Goal: Task Accomplishment & Management: Manage account settings

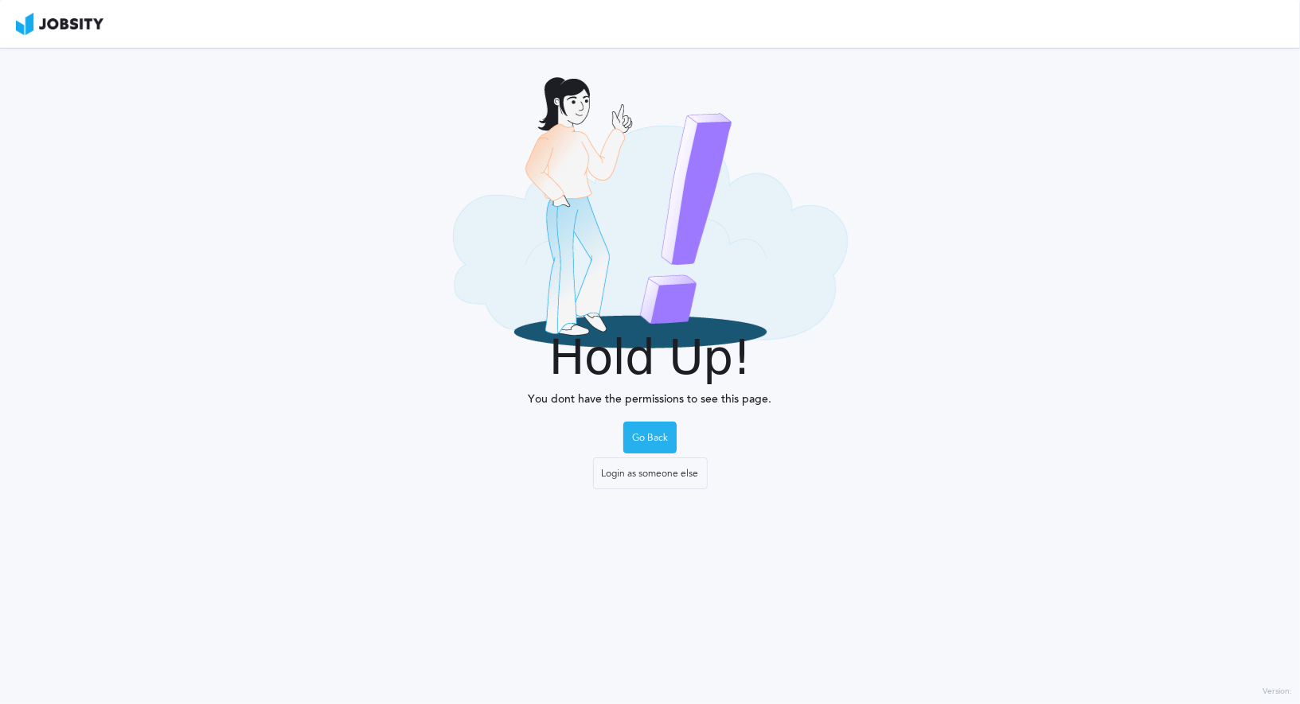
click at [666, 435] on div "Go Back" at bounding box center [650, 439] width 52 height 32
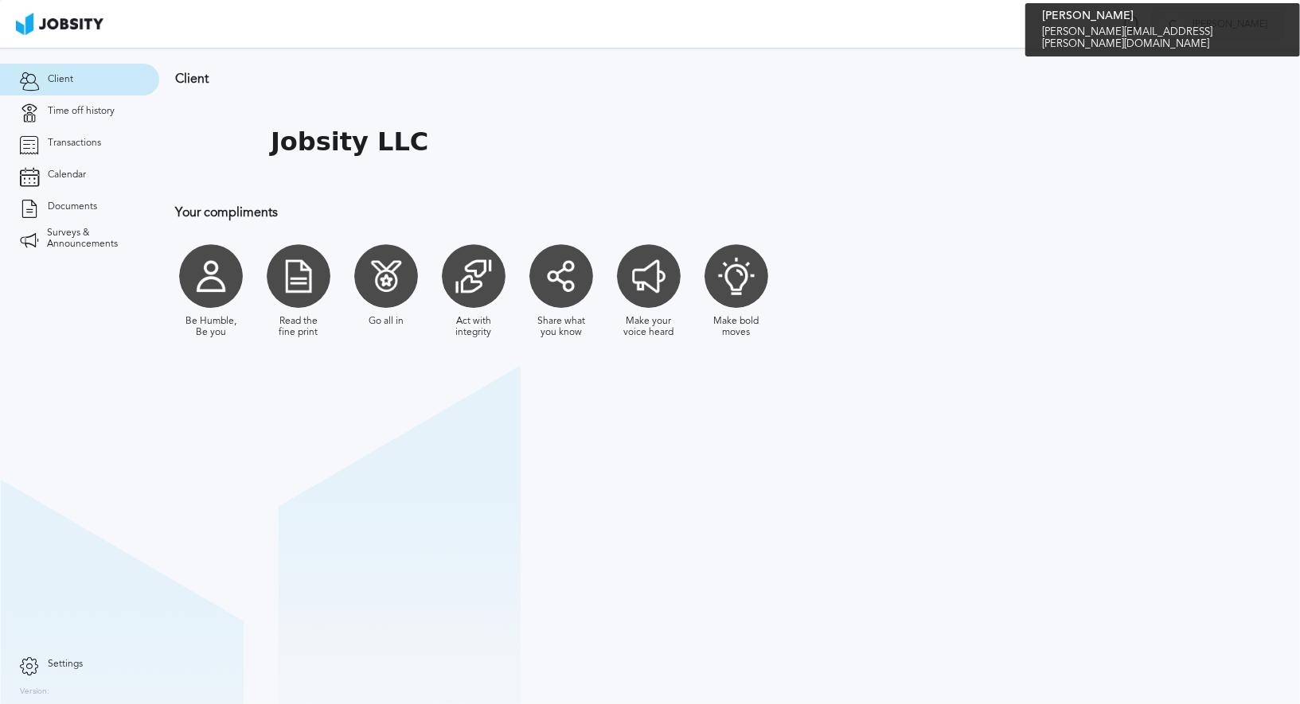
click at [1253, 29] on span "[PERSON_NAME]" at bounding box center [1229, 24] width 91 height 11
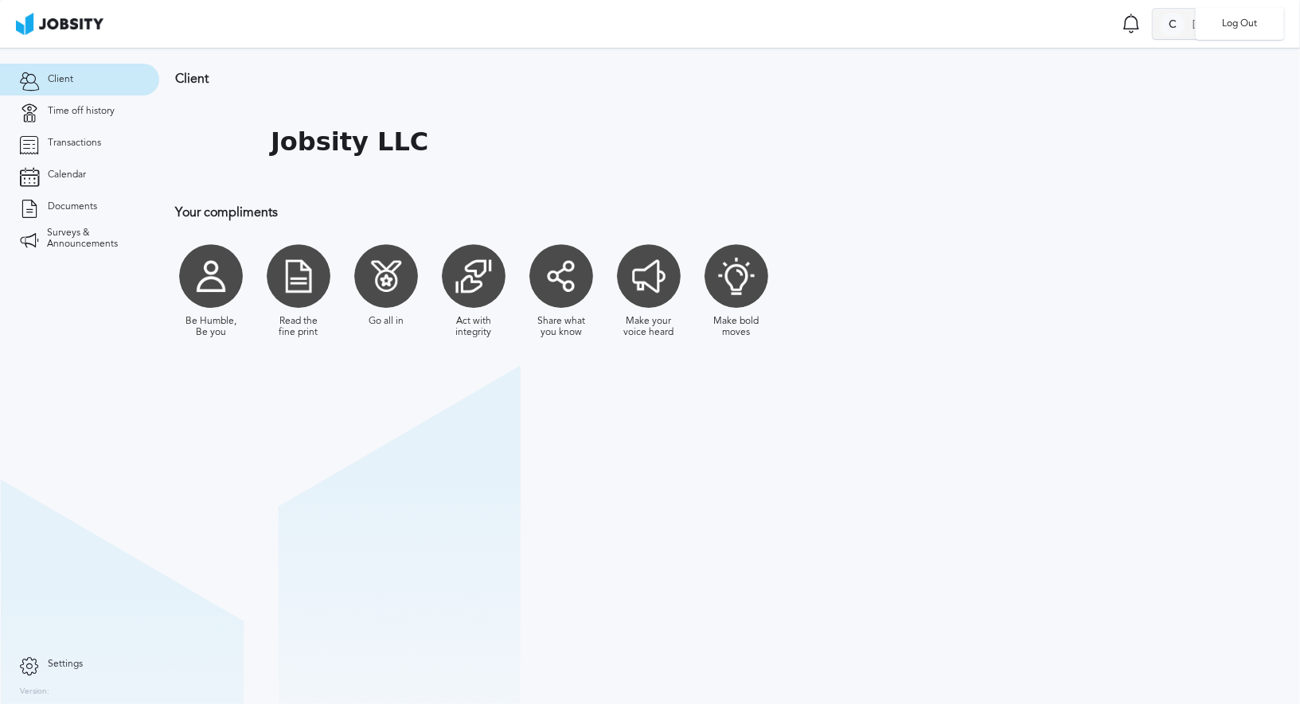
click at [1253, 29] on li "Log Out" at bounding box center [1240, 24] width 88 height 32
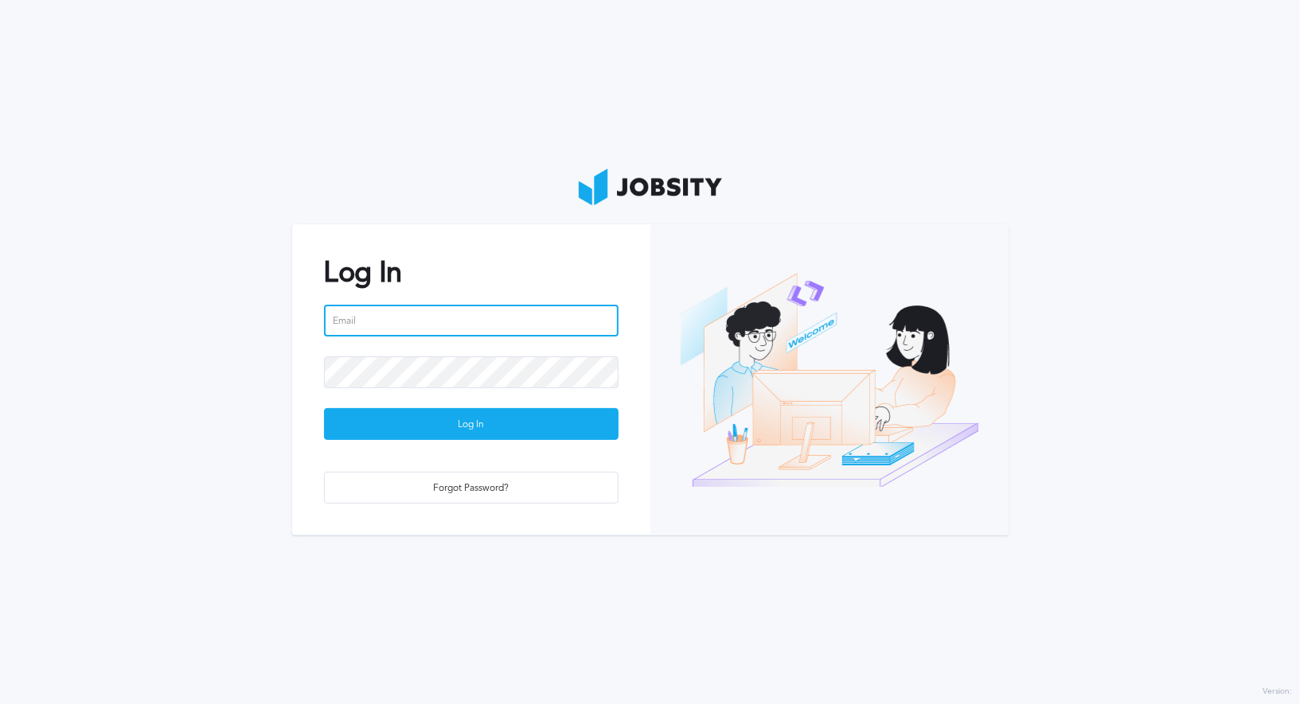
click at [456, 332] on input "email" at bounding box center [471, 321] width 295 height 32
type input "[EMAIL_ADDRESS][PERSON_NAME][DOMAIN_NAME]"
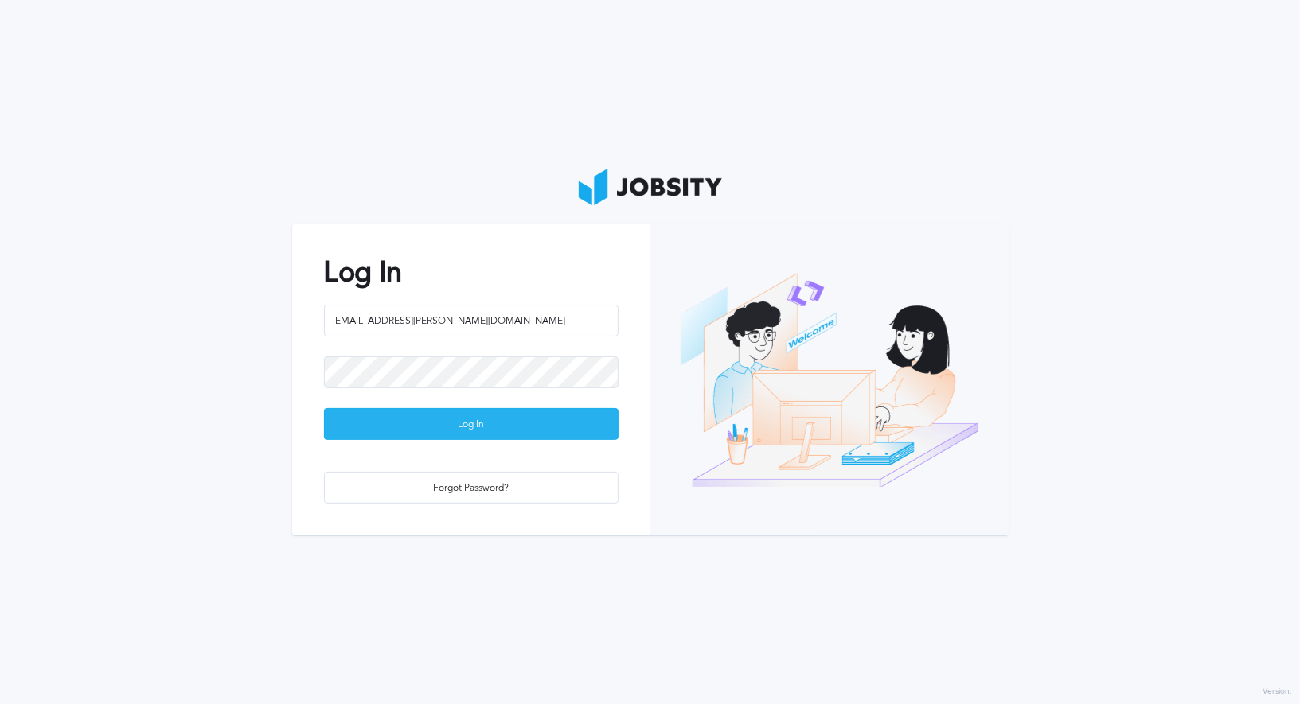
click at [533, 429] on div "Log In" at bounding box center [471, 425] width 293 height 32
